Goal: Use online tool/utility: Utilize a website feature to perform a specific function

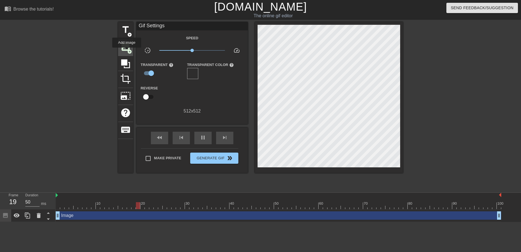
click at [127, 52] on span "image" at bounding box center [125, 47] width 11 height 11
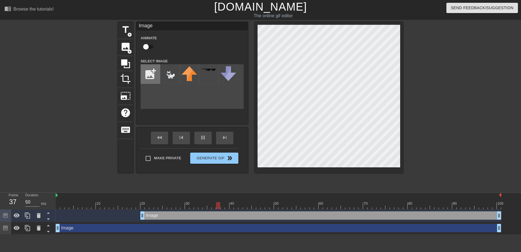
click at [149, 75] on input "file" at bounding box center [150, 74] width 19 height 19
type input "C:\fakepath\MichaelYippee.png"
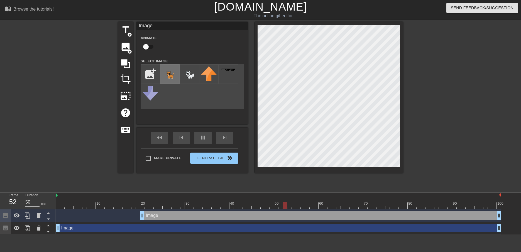
click at [170, 74] on img at bounding box center [170, 74] width 16 height 16
click at [0, 235] on html "menu_book Browse the tutorials! [DOMAIN_NAME] The online gif editor Send Feedba…" at bounding box center [260, 117] width 521 height 235
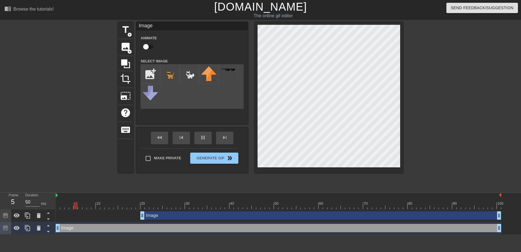
click at [161, 214] on div "Image drag_handle drag_handle" at bounding box center [320, 216] width 361 height 8
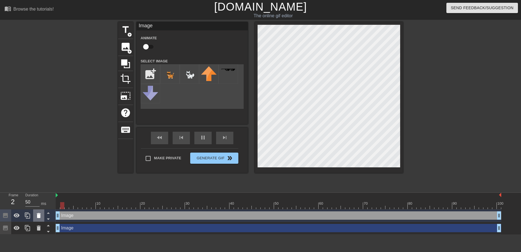
drag, startPoint x: 142, startPoint y: 215, endPoint x: 39, endPoint y: 216, distance: 103.1
click at [39, 216] on div "Frame 2 Duration 50 ms 10 20 30 40 50 60 70 80 90 100 Image drag_handle drag_ha…" at bounding box center [260, 214] width 521 height 42
click at [392, 19] on div "menu_book Browse the tutorials! [DOMAIN_NAME] The online gif editor Send Feedba…" at bounding box center [260, 117] width 521 height 235
click at [41, 230] on icon at bounding box center [38, 228] width 7 height 7
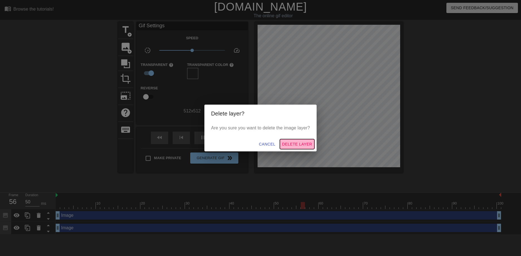
click at [298, 141] on span "Delete Layer" at bounding box center [297, 144] width 30 height 7
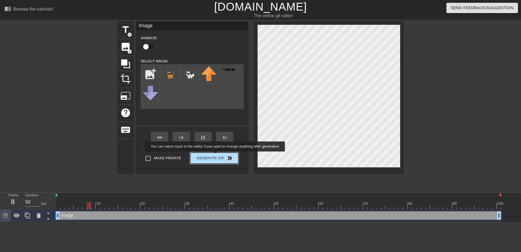
click at [216, 156] on span "Generate Gif double_arrow" at bounding box center [215, 158] width 44 height 7
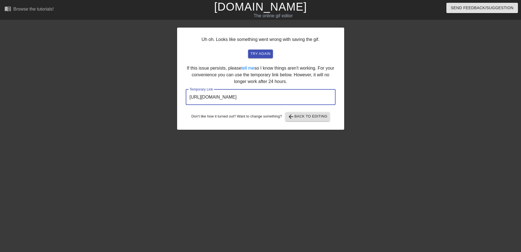
drag, startPoint x: 189, startPoint y: 96, endPoint x: 326, endPoint y: 101, distance: 137.8
click at [326, 101] on input "[URL][DOMAIN_NAME]" at bounding box center [261, 97] width 150 height 16
